Goal: Information Seeking & Learning: Learn about a topic

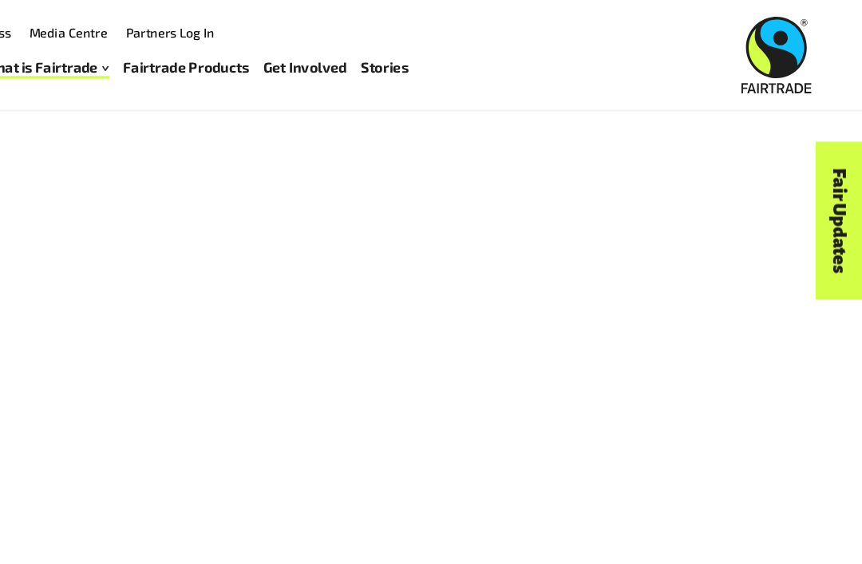
scroll to position [1232, 0]
click at [215, 56] on link "Fairtrade Products" at bounding box center [270, 58] width 110 height 22
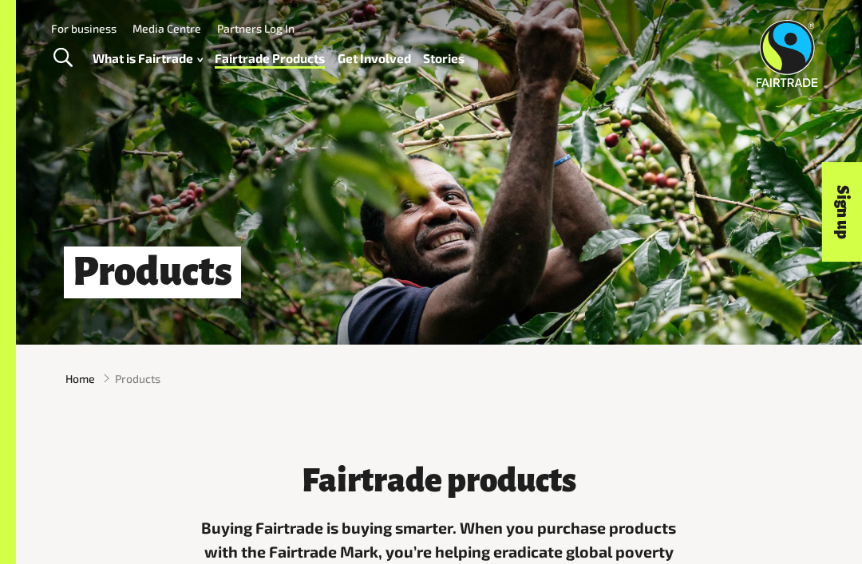
click at [457, 56] on link "Stories" at bounding box center [443, 58] width 41 height 22
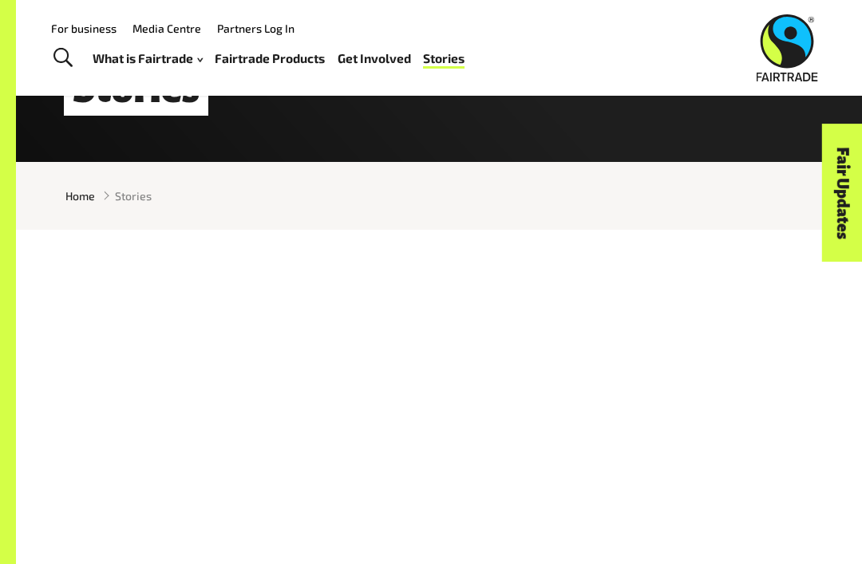
scroll to position [174, 0]
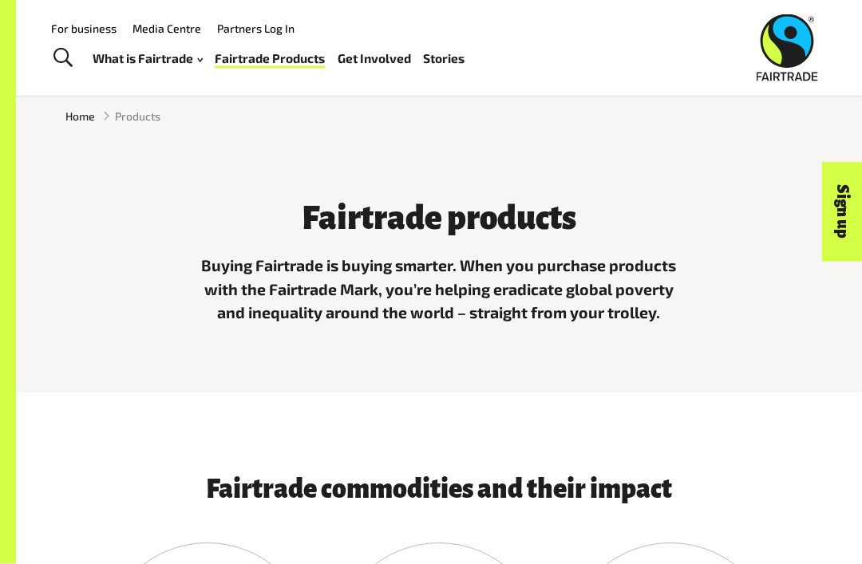
scroll to position [262, 0]
click at [134, 56] on link "What is Fairtrade" at bounding box center [148, 58] width 110 height 22
click at [141, 58] on link "What is Fairtrade" at bounding box center [148, 58] width 110 height 22
click at [152, 56] on link "What is Fairtrade" at bounding box center [148, 58] width 110 height 22
click at [152, 58] on link "What is Fairtrade" at bounding box center [148, 58] width 110 height 22
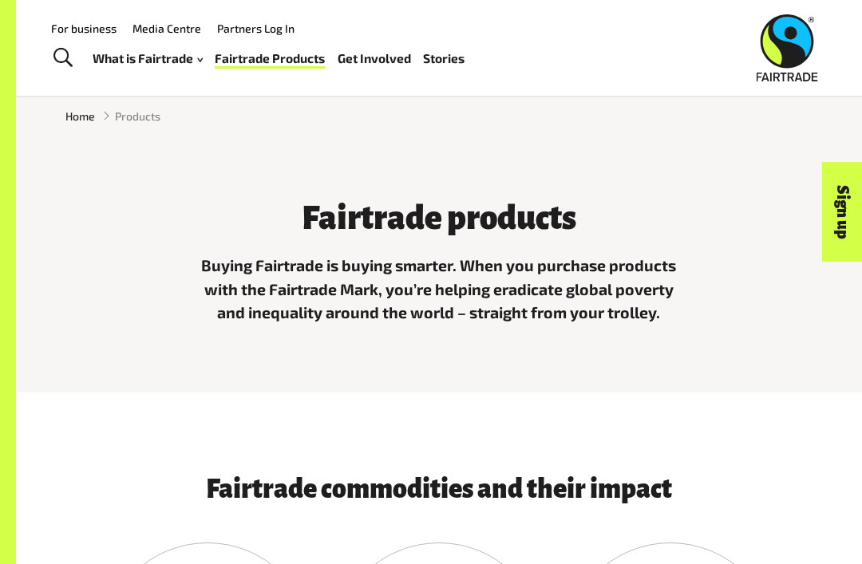
click at [73, 227] on div "Fairtrade products Buying Fairtrade is buying smarter. When you purchase produc…" at bounding box center [439, 259] width 766 height 155
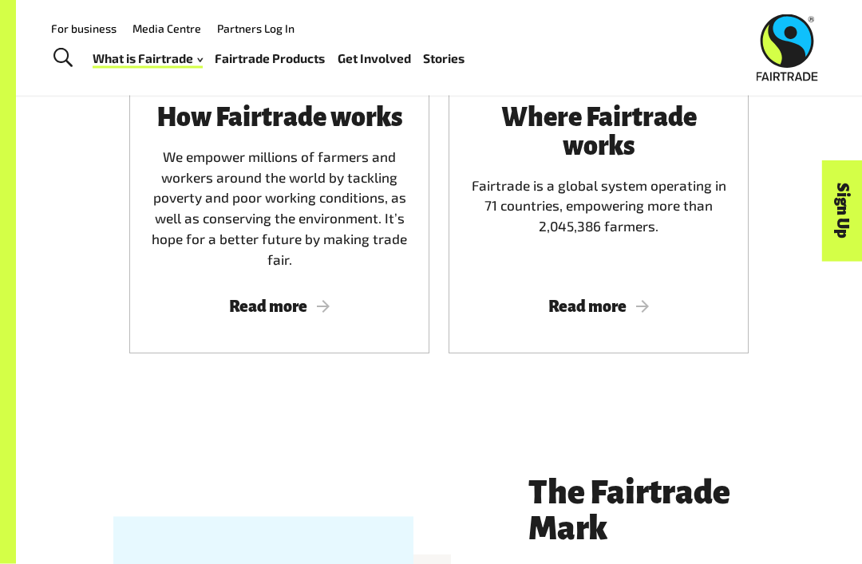
scroll to position [929, 0]
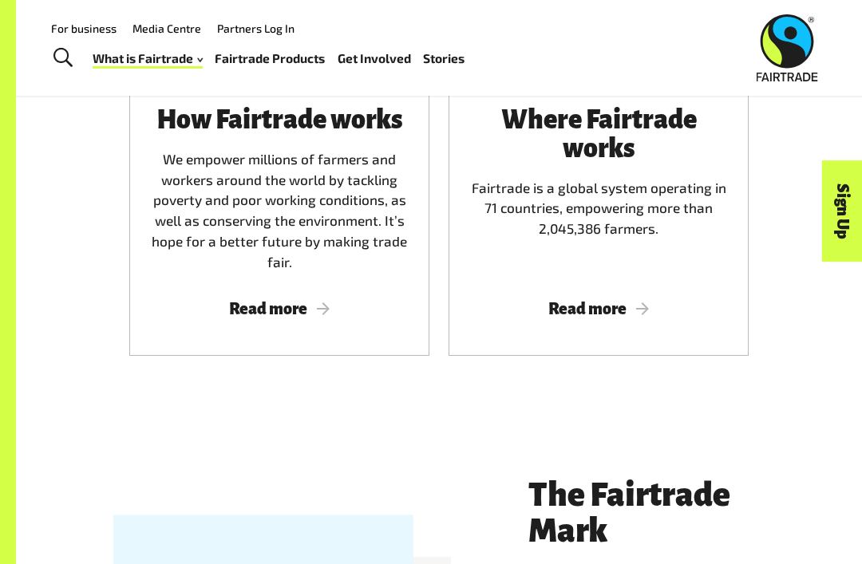
click at [594, 175] on div "Where Fairtrade works Fairtrade is a global system operating in 71 countries, e…" at bounding box center [598, 189] width 262 height 167
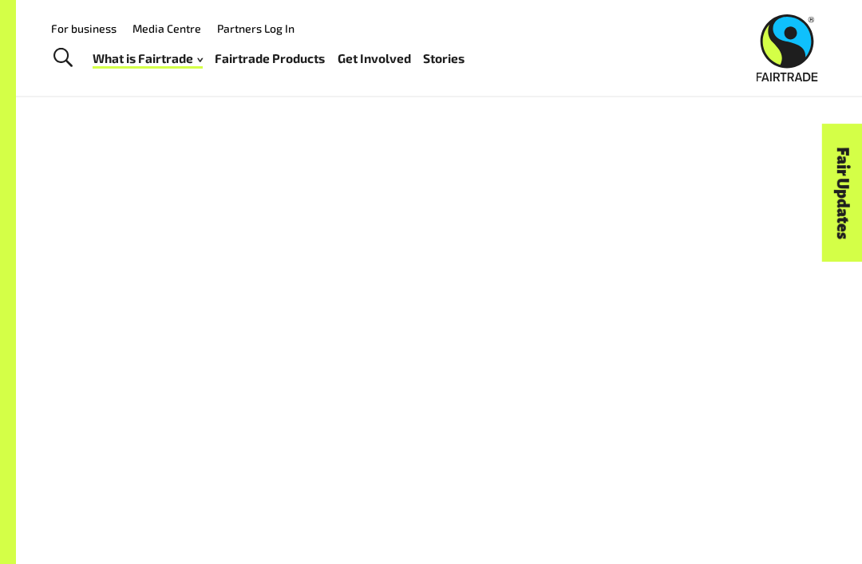
scroll to position [1192, 0]
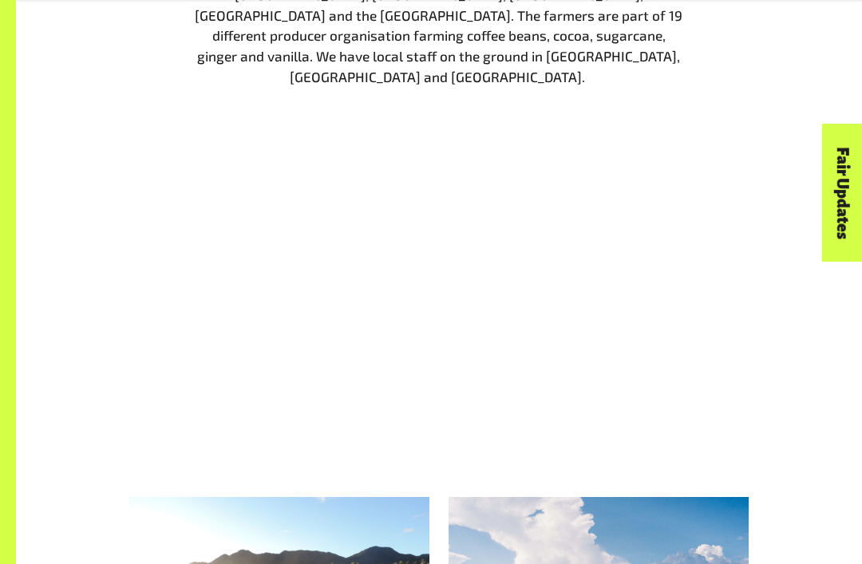
scroll to position [1954, 0]
